Goal: Information Seeking & Learning: Learn about a topic

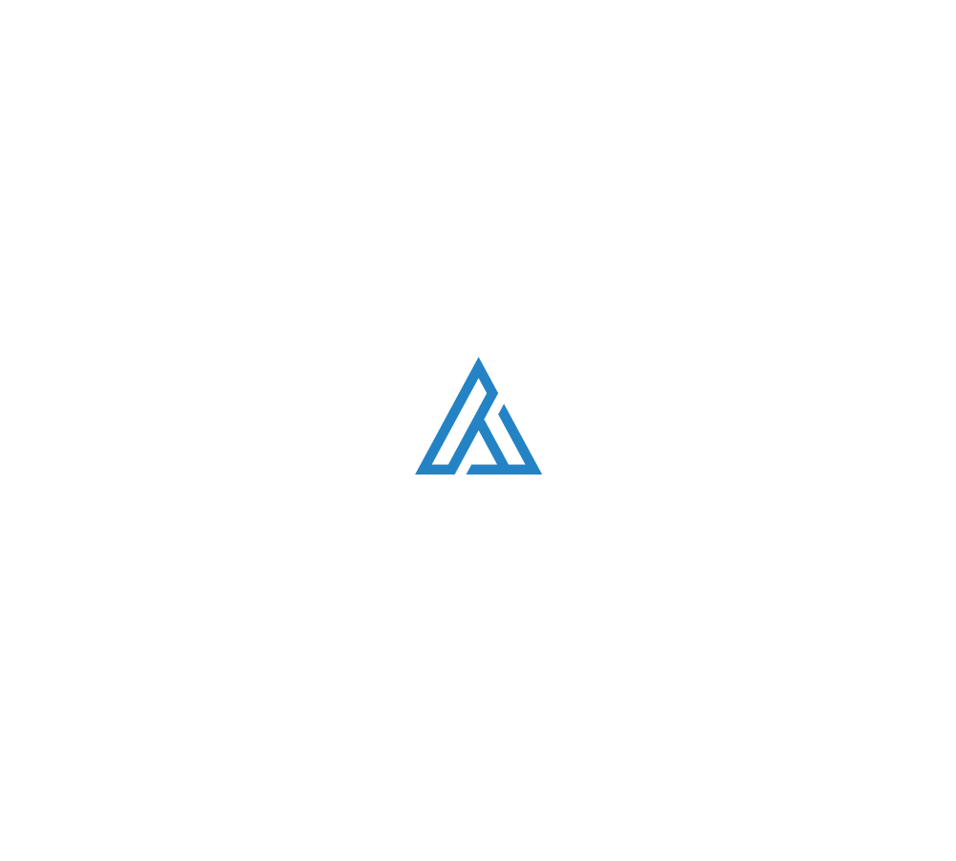
scroll to position [3930, 0]
